Goal: Information Seeking & Learning: Stay updated

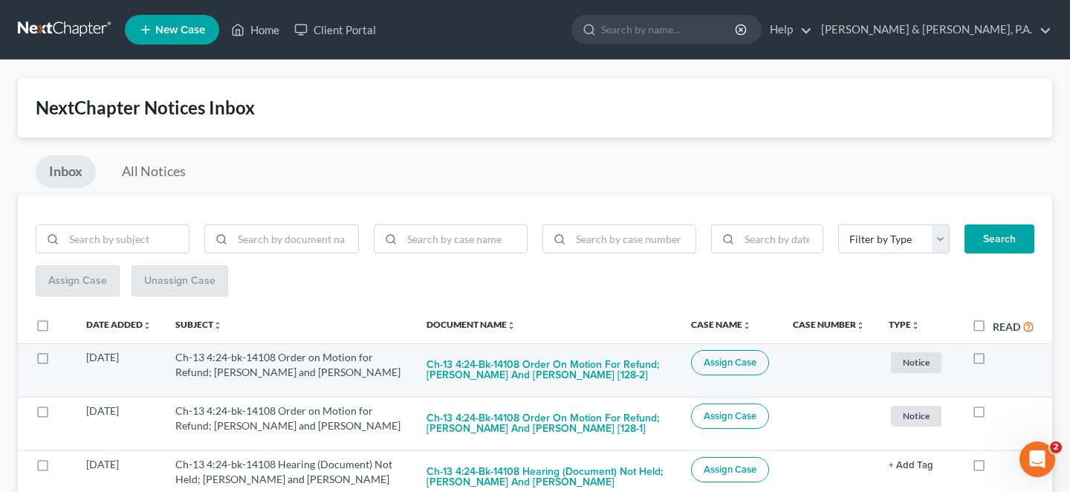
click at [993, 361] on label at bounding box center [993, 361] width 0 height 0
click at [999, 350] on input "checkbox" at bounding box center [1004, 355] width 10 height 10
checkbox input "true"
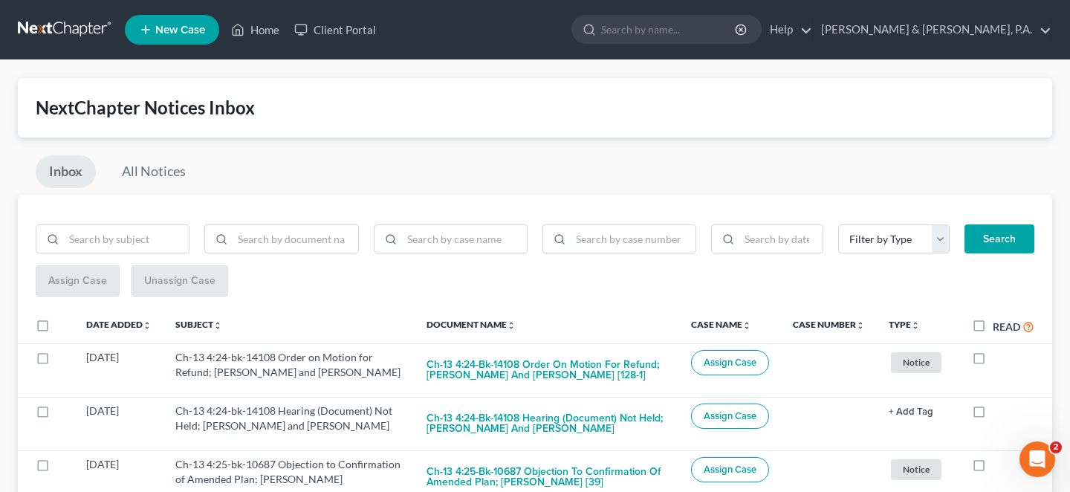
click at [993, 361] on label at bounding box center [993, 361] width 0 height 0
click at [999, 350] on input "checkbox" at bounding box center [1004, 355] width 10 height 10
checkbox input "true"
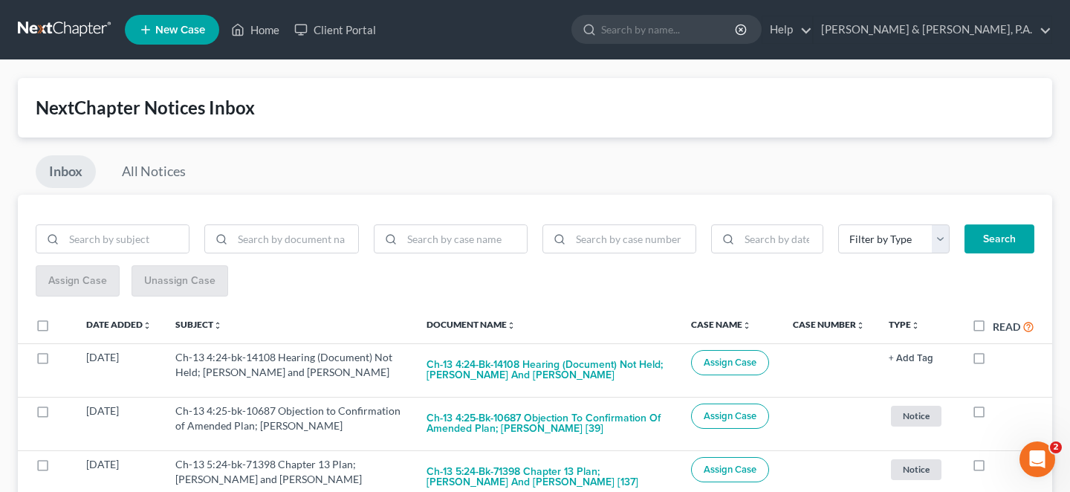
click at [993, 361] on label at bounding box center [993, 361] width 0 height 0
click at [999, 350] on input "checkbox" at bounding box center [1004, 355] width 10 height 10
checkbox input "true"
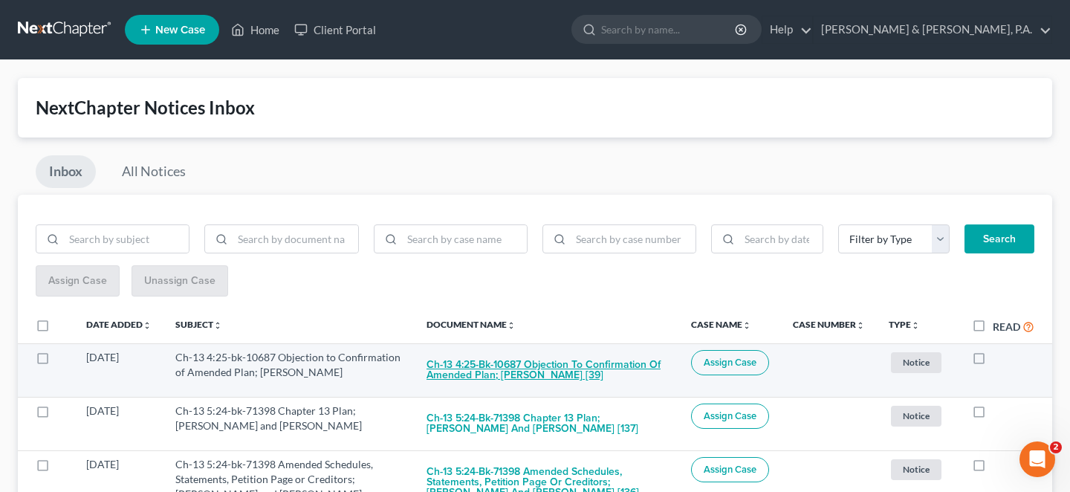
click at [525, 350] on button "Ch-13 4:25-bk-10687 Objection to Confirmation of Amended Plan; Frederique C. Pe…" at bounding box center [547, 370] width 241 height 40
checkbox input "true"
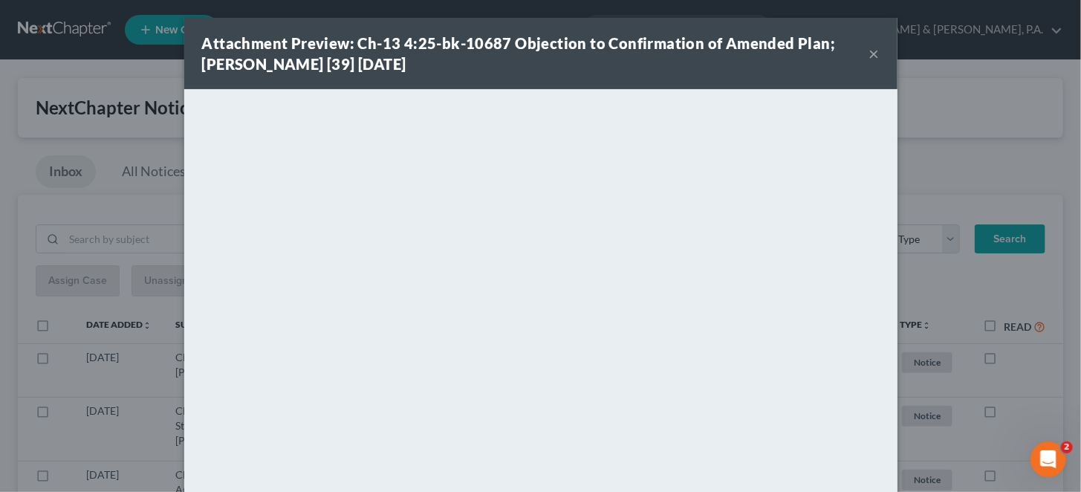
click at [870, 45] on button "×" at bounding box center [875, 54] width 10 height 18
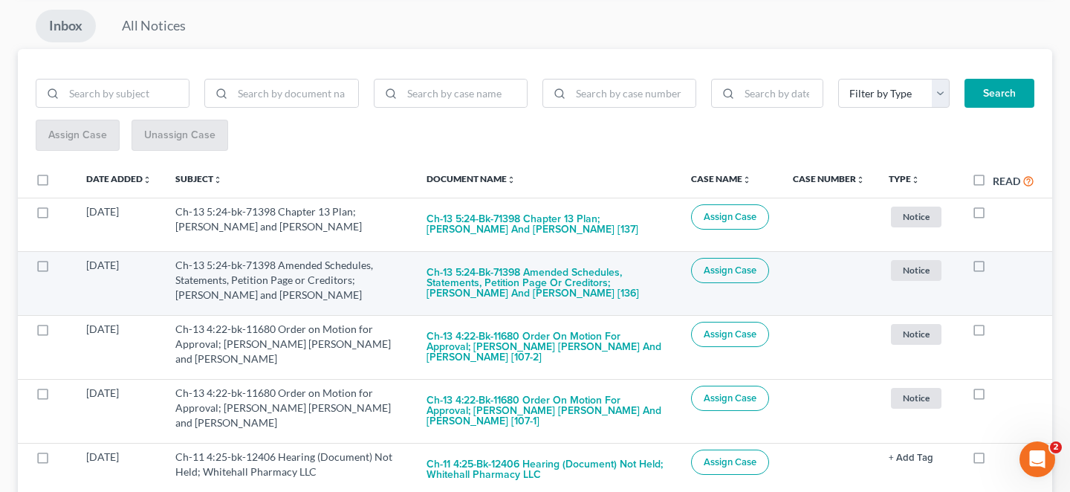
scroll to position [173, 0]
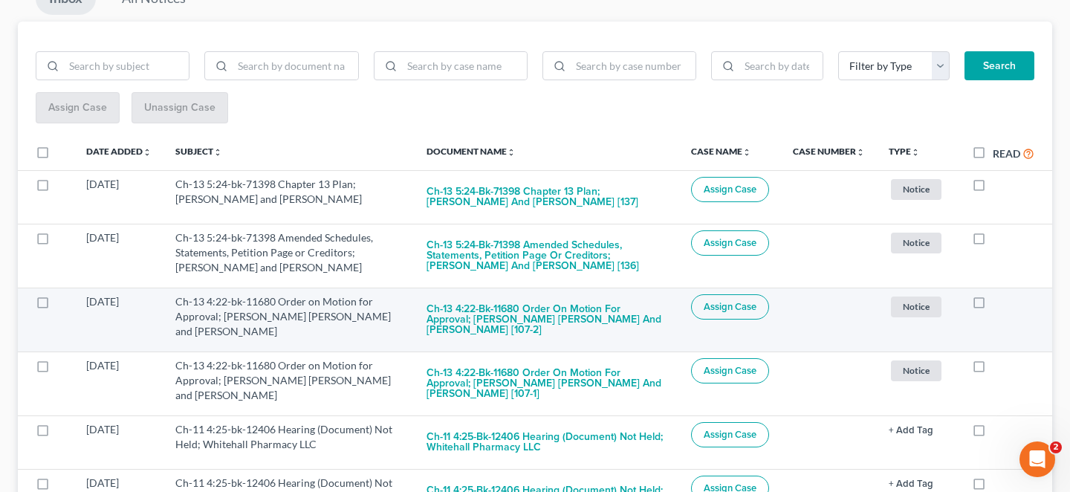
click at [993, 305] on label at bounding box center [993, 305] width 0 height 0
click at [999, 294] on input "checkbox" at bounding box center [1004, 299] width 10 height 10
checkbox input "true"
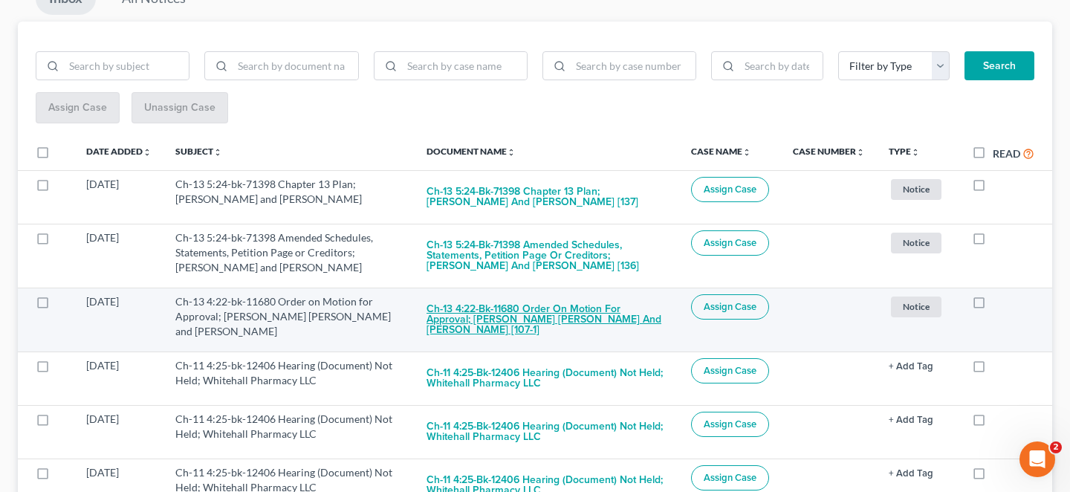
click at [636, 294] on button "Ch-13 4:22-bk-11680 Order on Motion for Approval; Timothy James Kelley and Emil…" at bounding box center [547, 319] width 241 height 51
checkbox input "true"
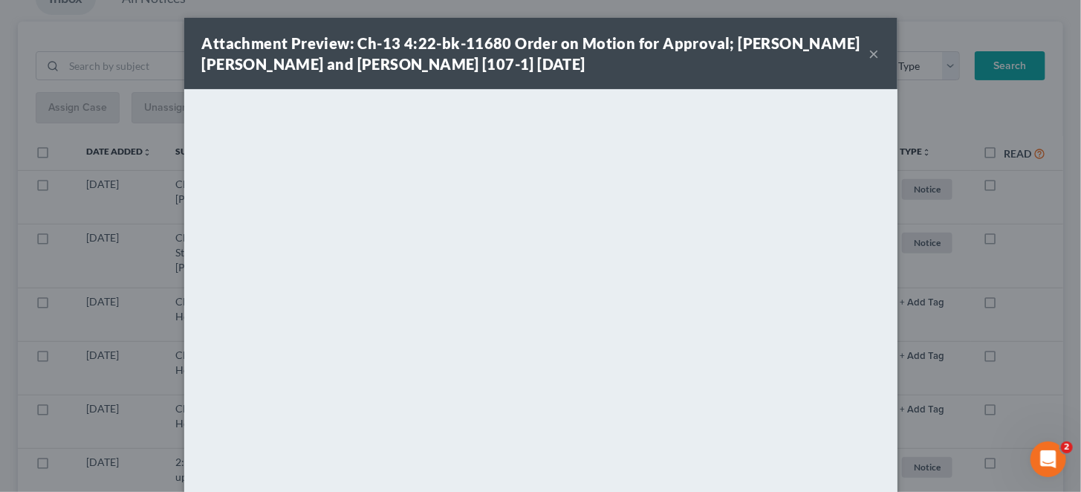
click at [870, 51] on button "×" at bounding box center [875, 54] width 10 height 18
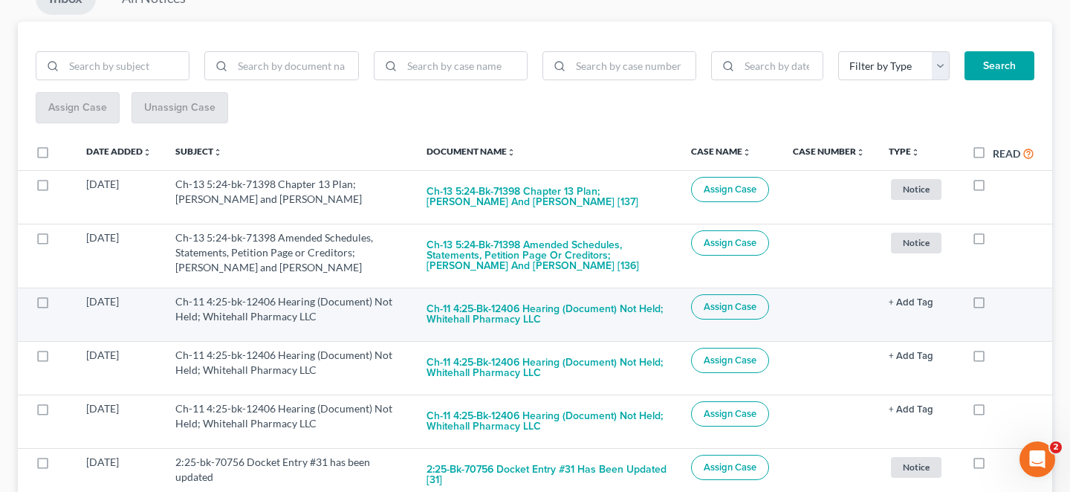
click at [993, 305] on label at bounding box center [993, 305] width 0 height 0
click at [999, 294] on input "checkbox" at bounding box center [1004, 299] width 10 height 10
checkbox input "true"
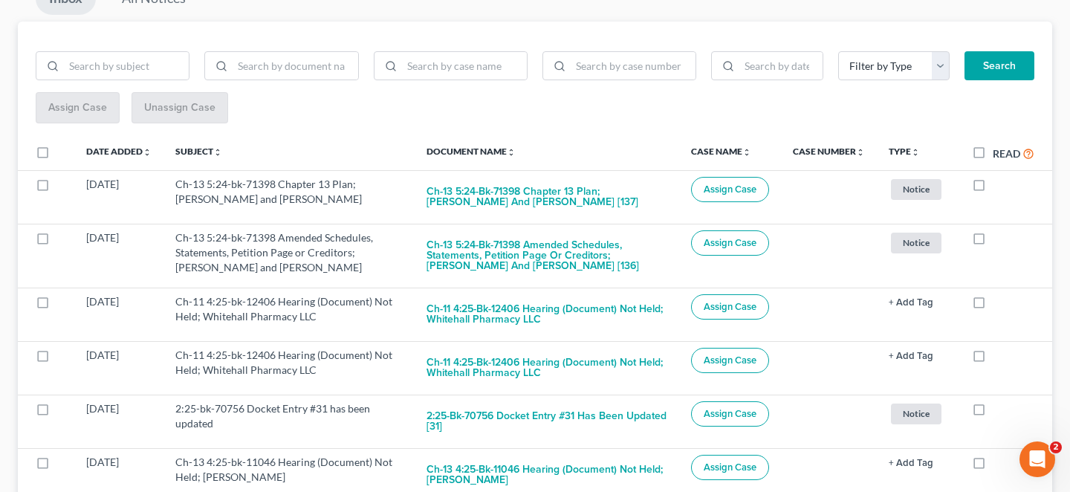
click at [993, 305] on label at bounding box center [993, 305] width 0 height 0
click at [999, 294] on input "checkbox" at bounding box center [1004, 299] width 10 height 10
checkbox input "true"
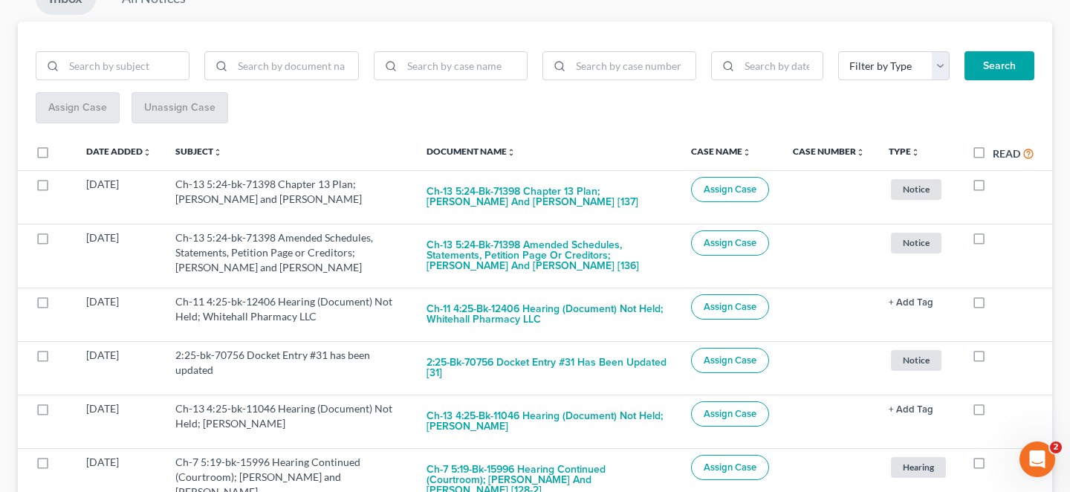
click at [993, 305] on label at bounding box center [993, 305] width 0 height 0
click at [999, 294] on input "checkbox" at bounding box center [1004, 299] width 10 height 10
checkbox input "true"
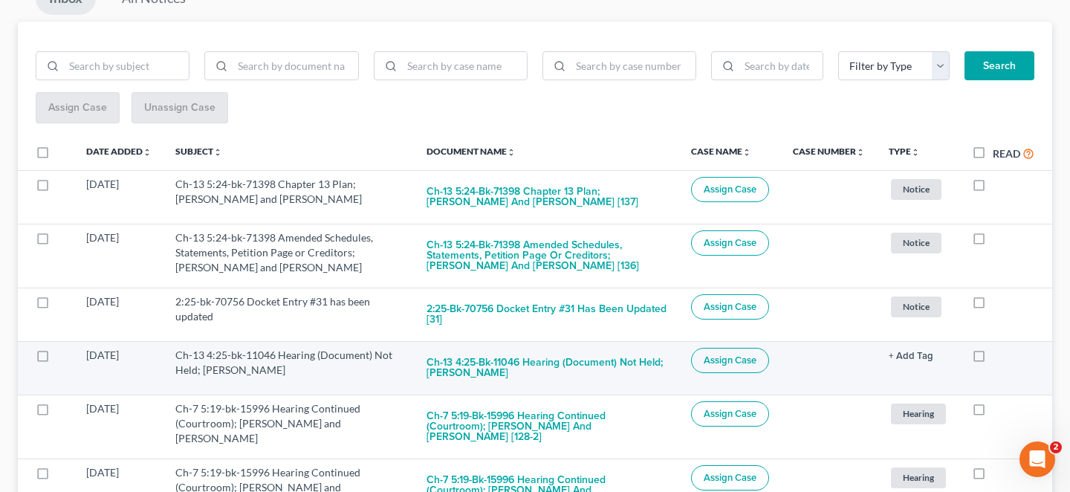
click at [993, 359] on label at bounding box center [993, 359] width 0 height 0
click at [999, 348] on input "checkbox" at bounding box center [1004, 353] width 10 height 10
checkbox input "true"
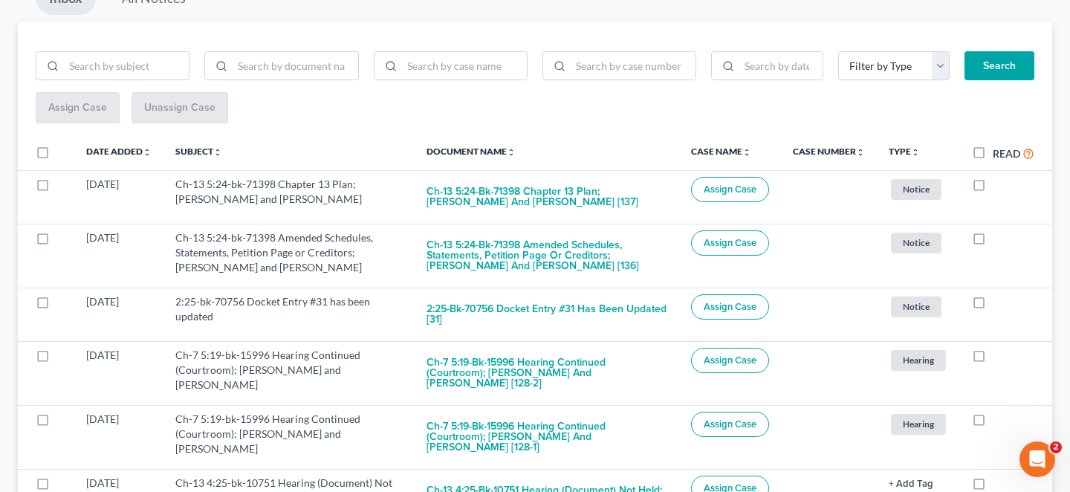
click at [993, 359] on label at bounding box center [993, 359] width 0 height 0
click at [999, 348] on input "checkbox" at bounding box center [1004, 353] width 10 height 10
checkbox input "true"
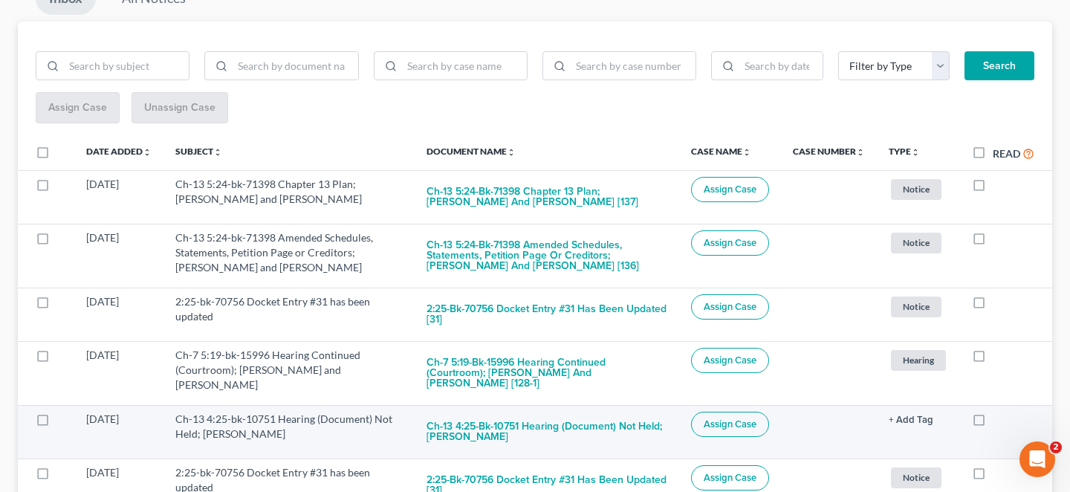
click at [993, 423] on label at bounding box center [993, 423] width 0 height 0
click at [999, 412] on input "checkbox" at bounding box center [1004, 417] width 10 height 10
checkbox input "true"
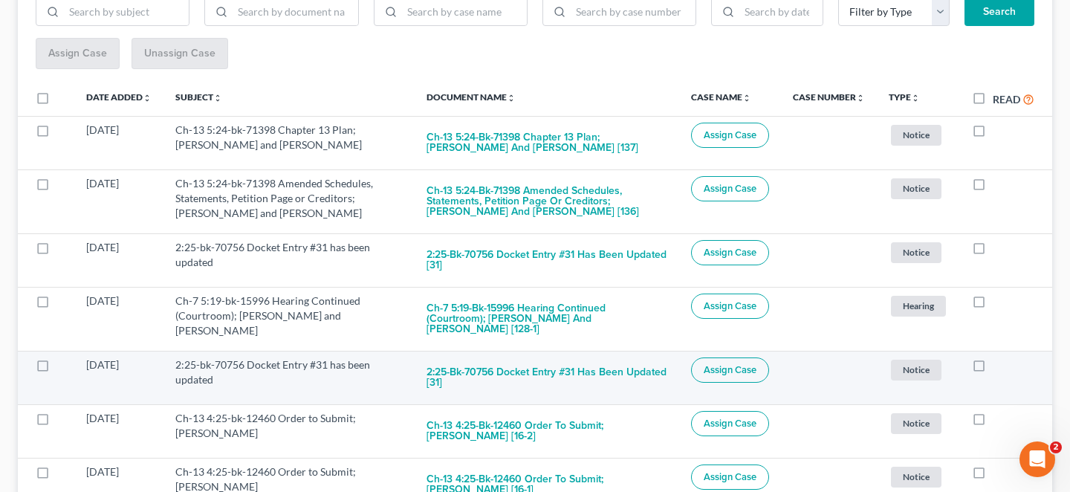
scroll to position [272, 0]
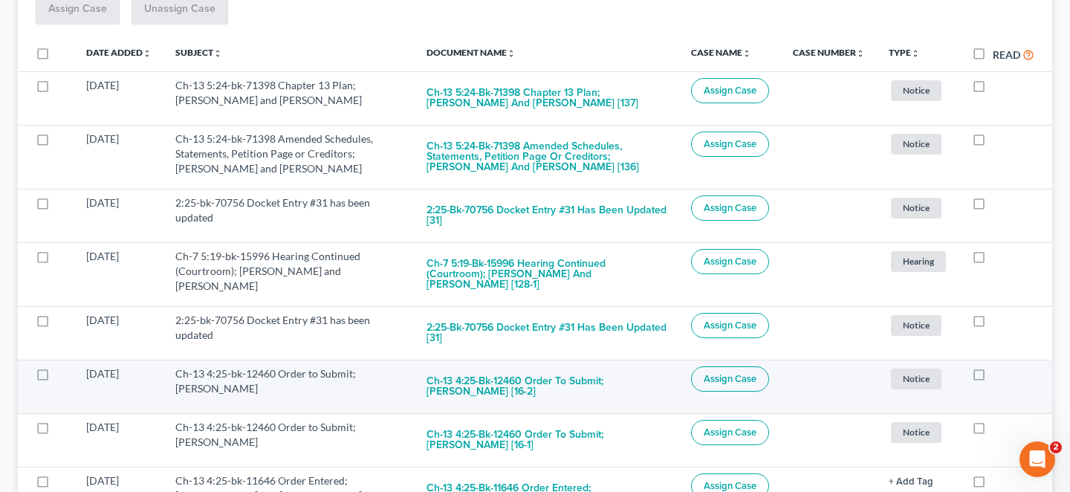
click at [993, 378] on label at bounding box center [993, 378] width 0 height 0
click at [999, 366] on input "checkbox" at bounding box center [1004, 371] width 10 height 10
checkbox input "true"
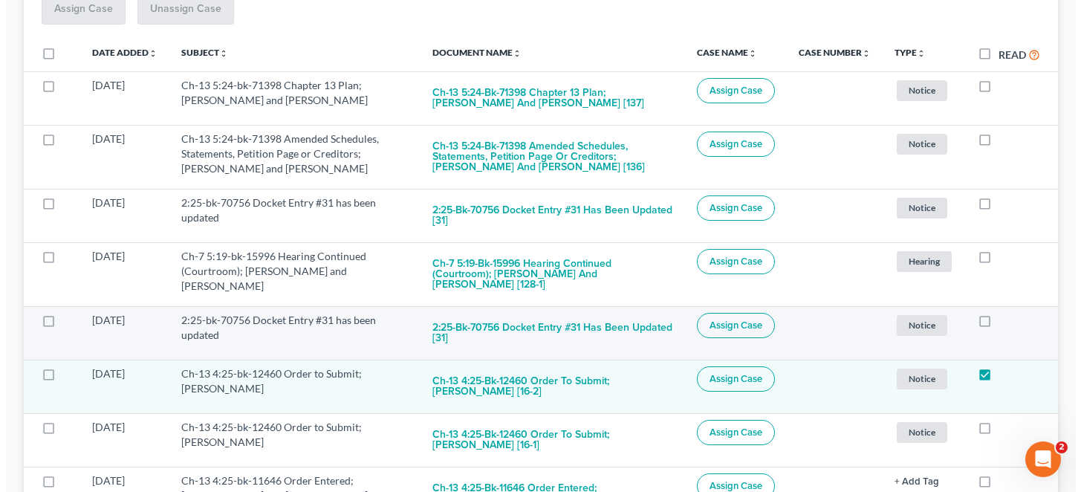
scroll to position [230, 0]
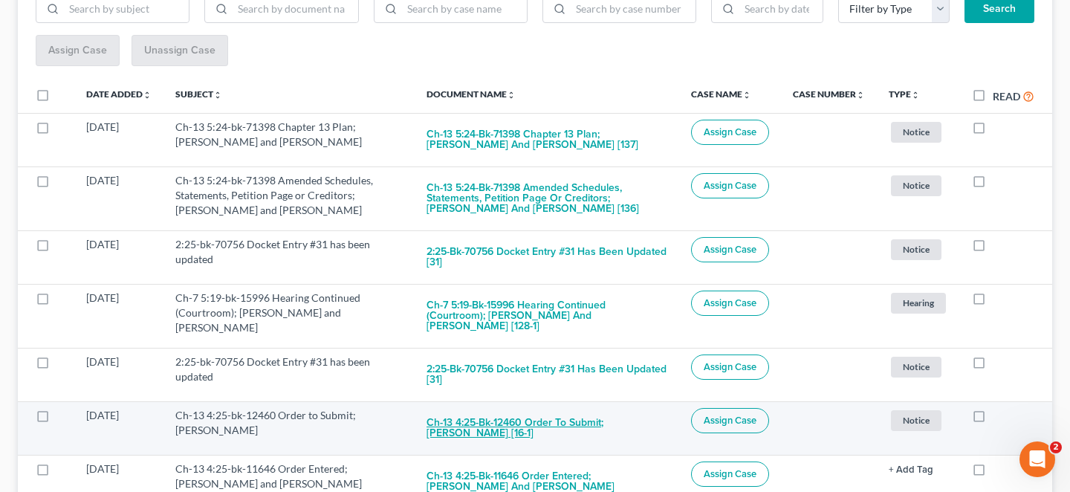
click at [579, 408] on button "Ch-13 4:25-bk-12460 Order to Submit; Cederick Jones [16-1]" at bounding box center [547, 428] width 241 height 40
checkbox input "true"
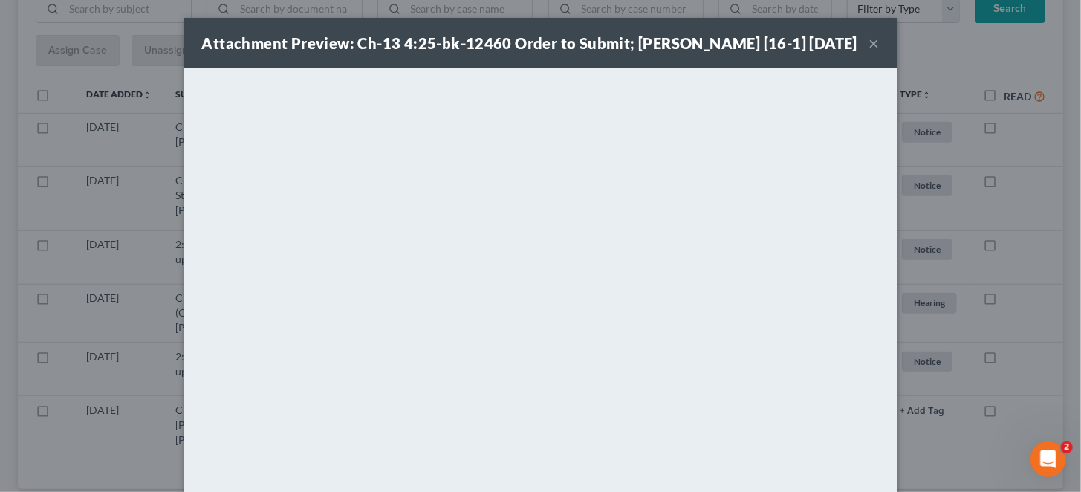
scroll to position [190, 0]
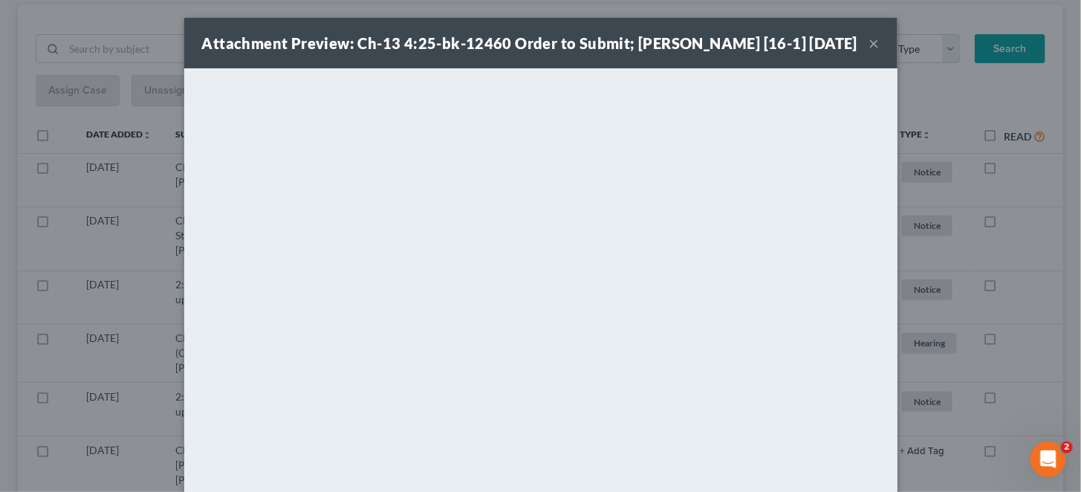
click at [870, 45] on button "×" at bounding box center [875, 43] width 10 height 18
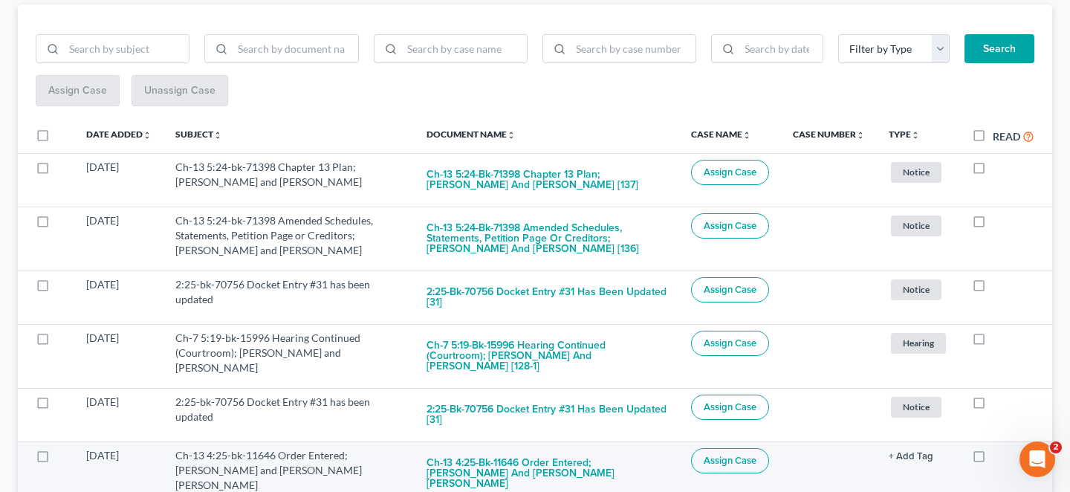
click at [542, 442] on td "Ch-13 4:25-bk-11646 Order Entered; Nicole Lee Seiver and Sean Elton Lee Seiver" at bounding box center [547, 474] width 265 height 64
click at [580, 448] on button "Ch-13 4:25-bk-11646 Order Entered; Nicole Lee Seiver and Sean Elton Lee Seiver" at bounding box center [547, 473] width 241 height 51
checkbox input "true"
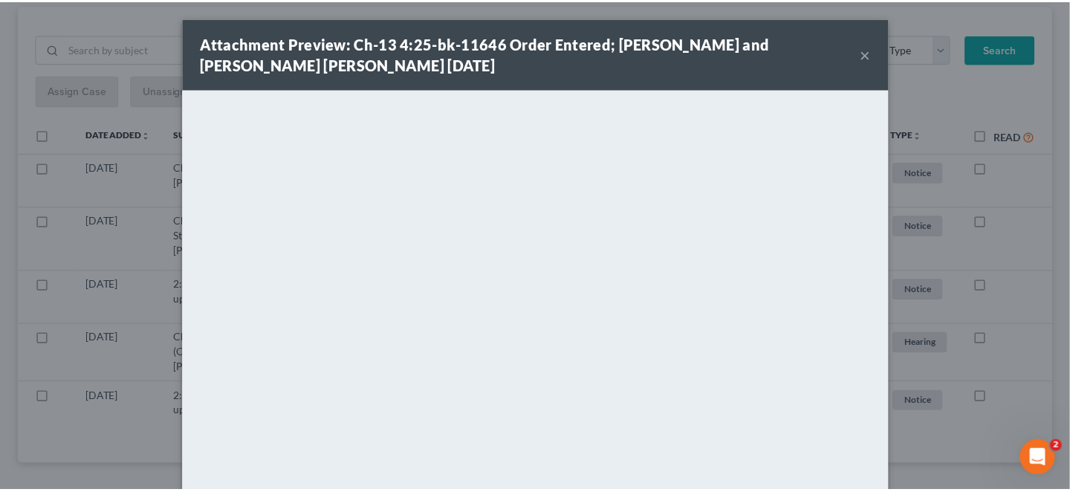
scroll to position [140, 0]
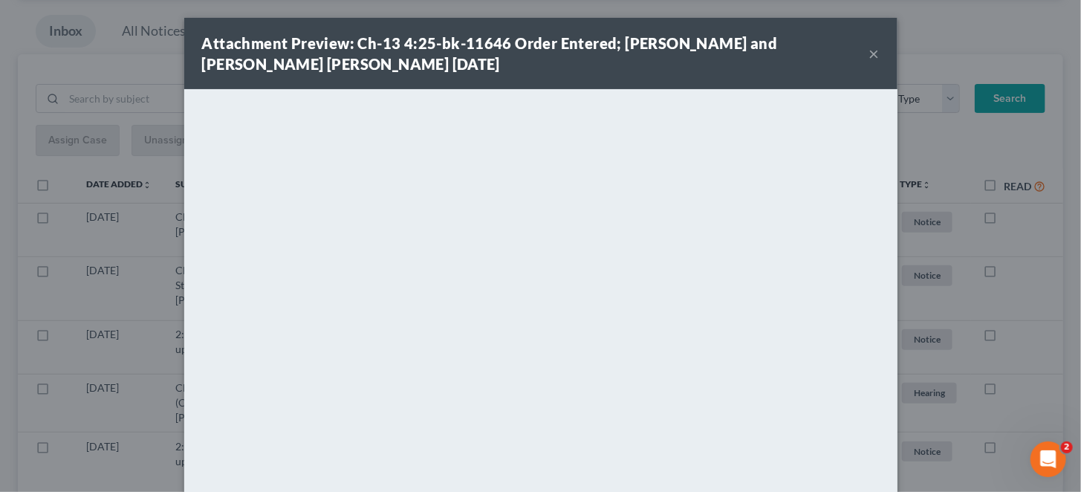
click at [870, 45] on button "×" at bounding box center [875, 54] width 10 height 18
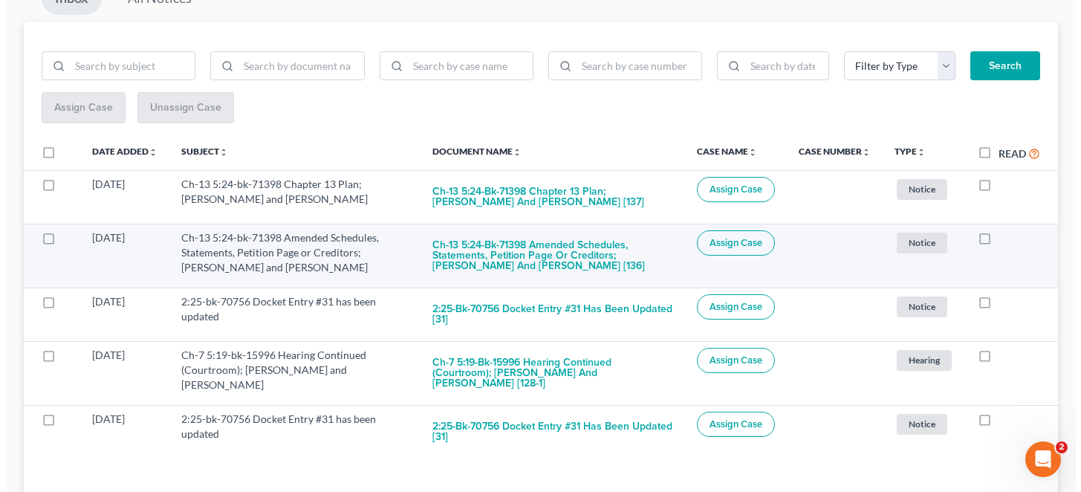
scroll to position [140, 0]
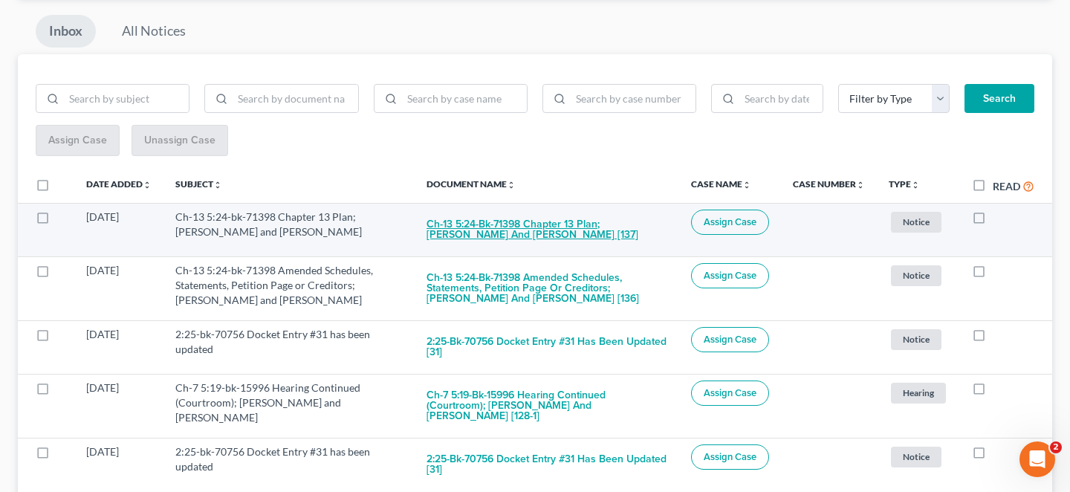
click at [485, 210] on button "Ch-13 5:24-bk-71398 Chapter 13 Plan; [PERSON_NAME] and [PERSON_NAME] [137]" at bounding box center [547, 230] width 241 height 40
checkbox input "true"
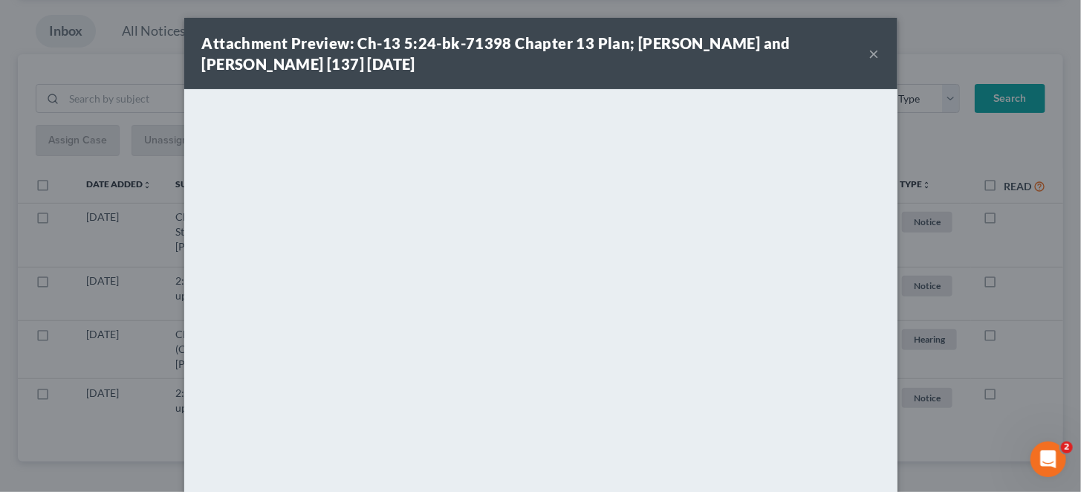
scroll to position [90, 0]
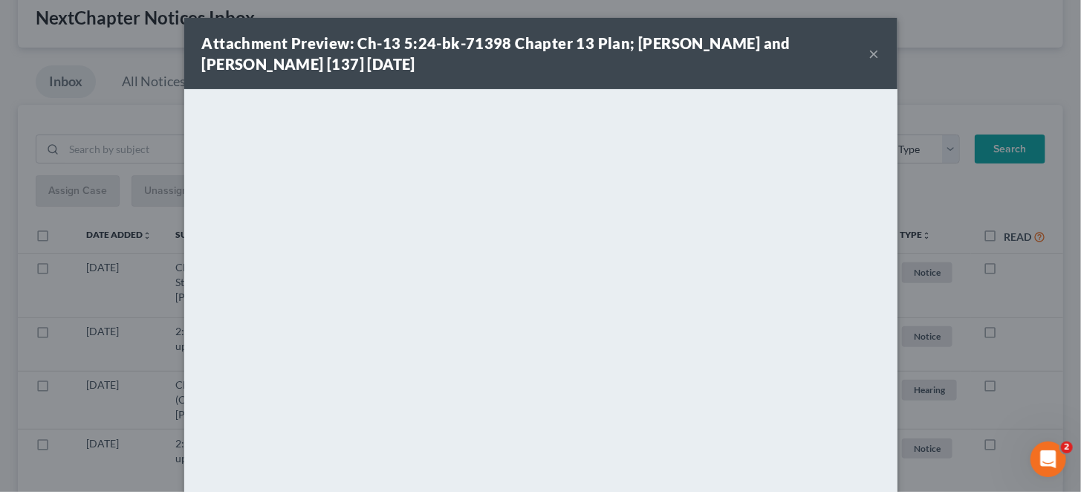
click at [870, 45] on button "×" at bounding box center [875, 54] width 10 height 18
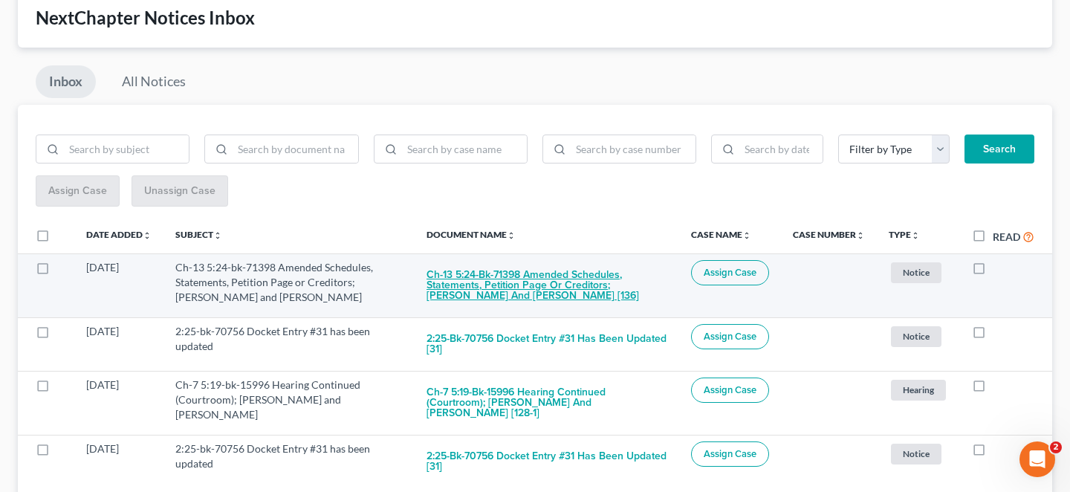
click at [482, 260] on button "Ch-13 5:24-bk-71398 Amended Schedules, Statements, Petition Page or Creditors; …" at bounding box center [547, 285] width 241 height 51
checkbox input "true"
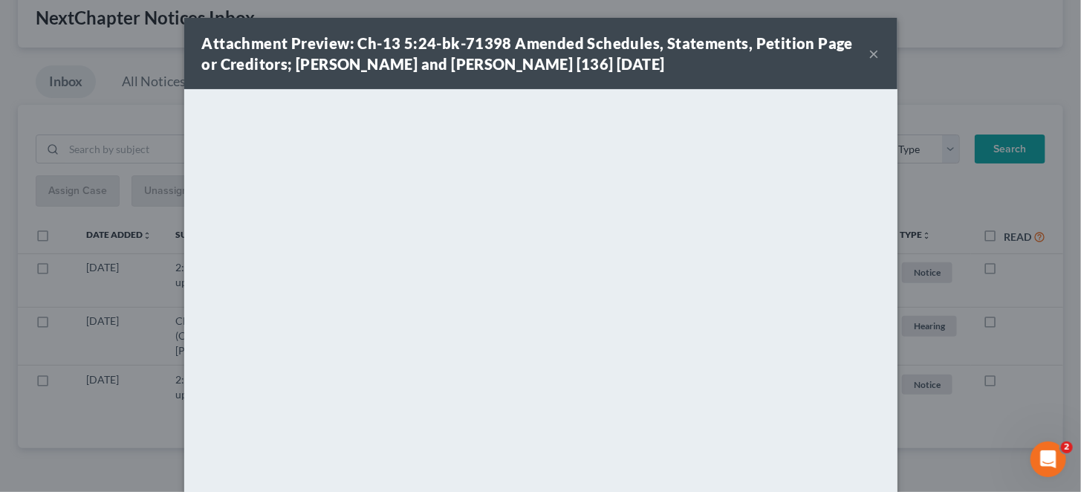
scroll to position [30, 0]
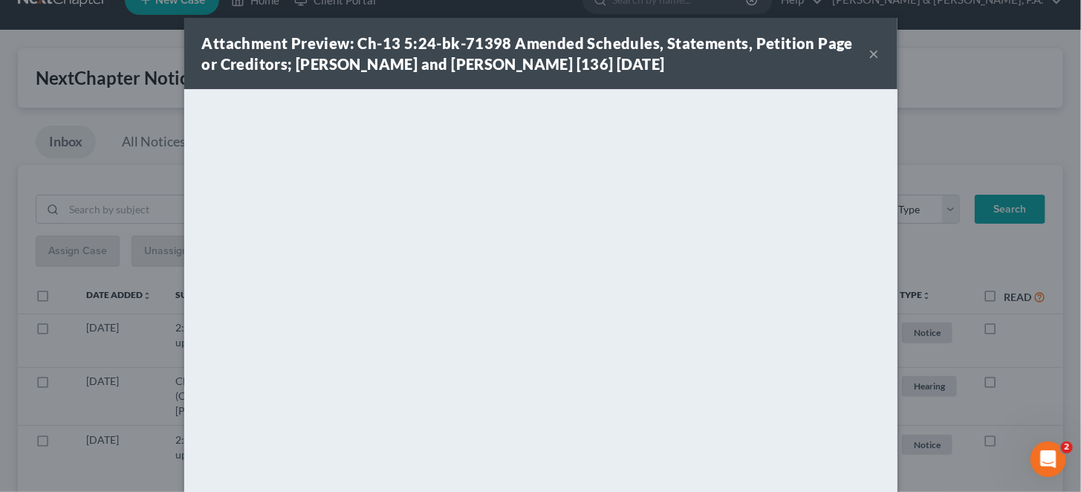
click at [841, 51] on div "Attachment Preview: Ch-13 5:24-bk-71398 Amended Schedules, Statements, Petition…" at bounding box center [535, 54] width 667 height 42
click at [870, 49] on button "×" at bounding box center [875, 54] width 10 height 18
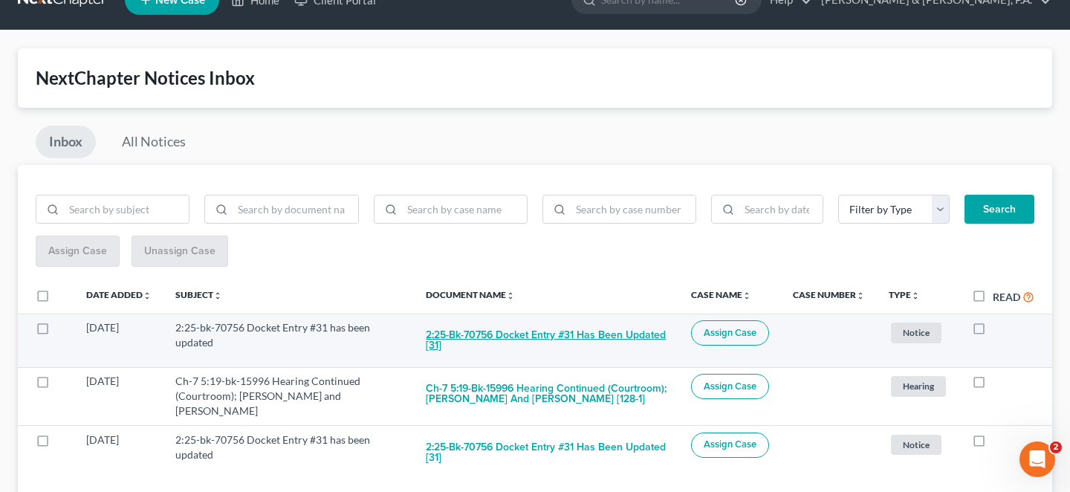
click at [508, 320] on button "2:25-bk-70756 Docket Entry #31 has been updated [31]" at bounding box center [547, 340] width 242 height 40
checkbox input "true"
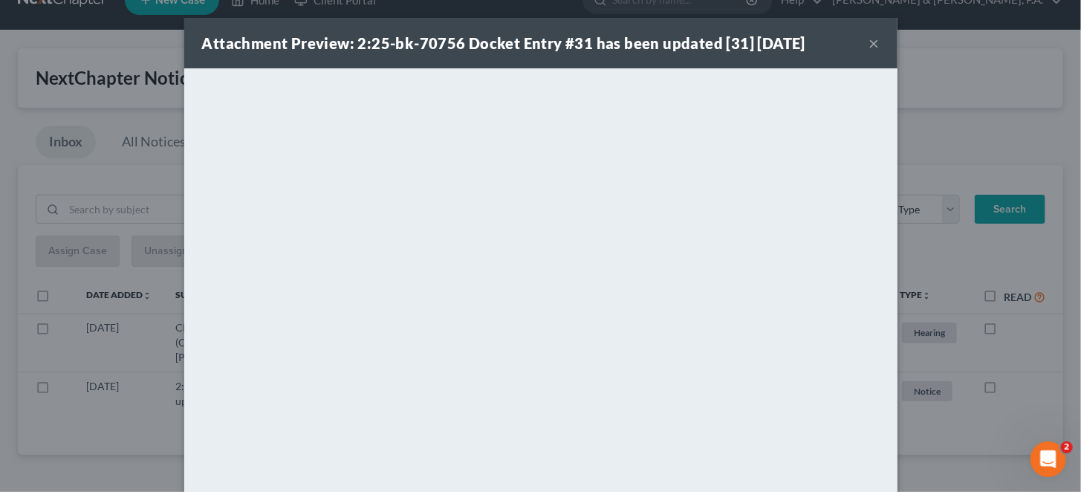
scroll to position [0, 0]
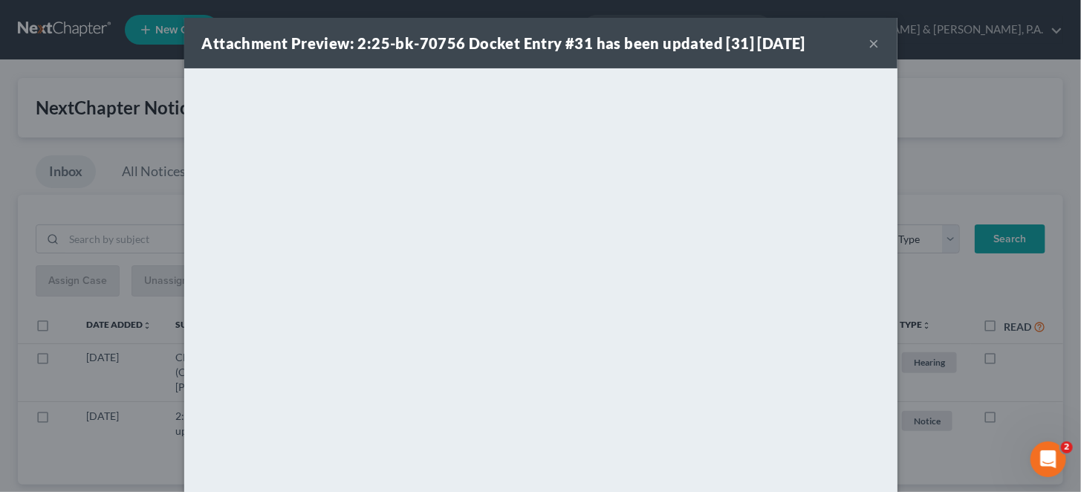
click at [870, 34] on button "×" at bounding box center [875, 43] width 10 height 18
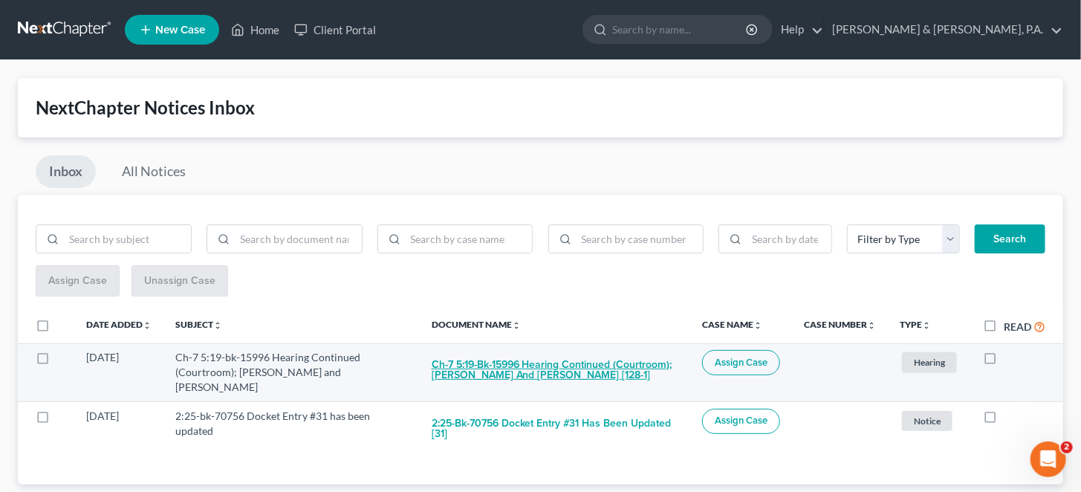
click at [575, 350] on button "Ch-7 5:19-bk-15996 Hearing Continued (Courtroom); [PERSON_NAME] and [PERSON_NAM…" at bounding box center [555, 370] width 247 height 40
checkbox input "true"
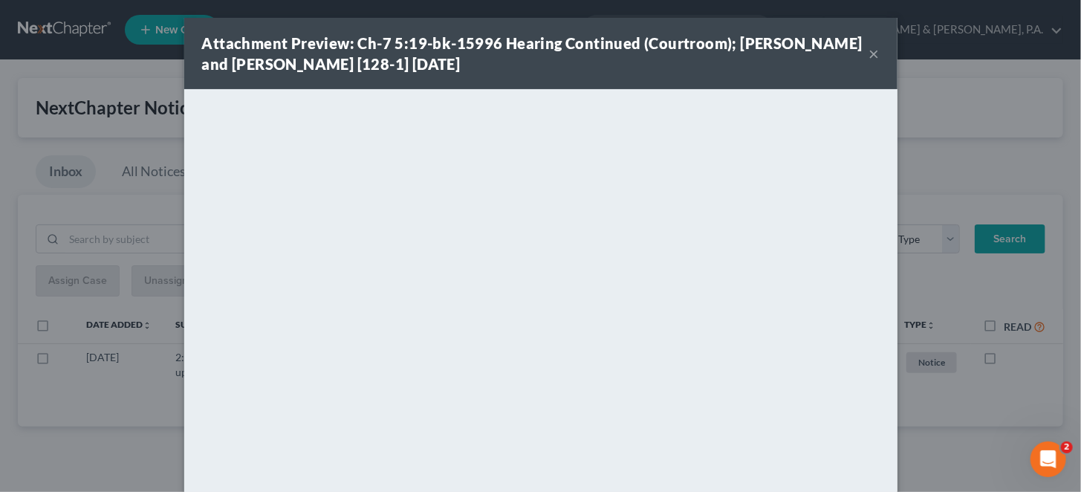
click at [870, 50] on button "×" at bounding box center [875, 54] width 10 height 18
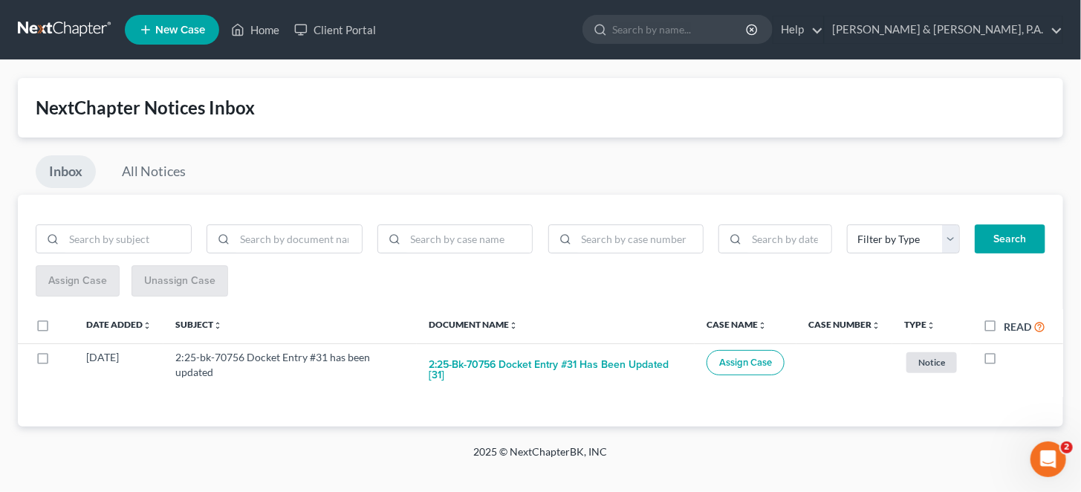
click at [506, 315] on th "Document Name unfold_more expand_more expand_less" at bounding box center [556, 326] width 278 height 34
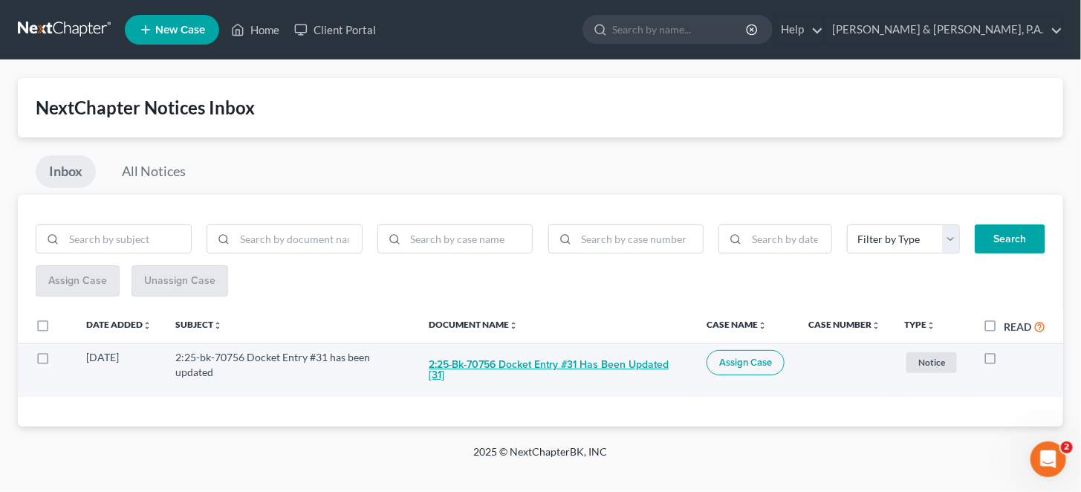
click at [508, 350] on button "2:25-bk-70756 Docket Entry #31 has been updated [31]" at bounding box center [556, 370] width 254 height 40
checkbox input "true"
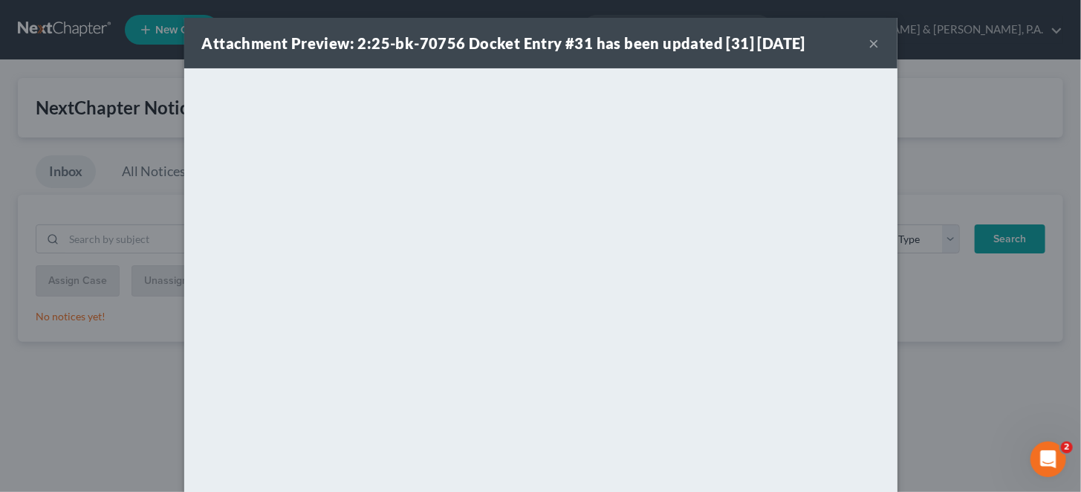
click at [870, 45] on button "×" at bounding box center [875, 43] width 10 height 18
